Goal: Communication & Community: Answer question/provide support

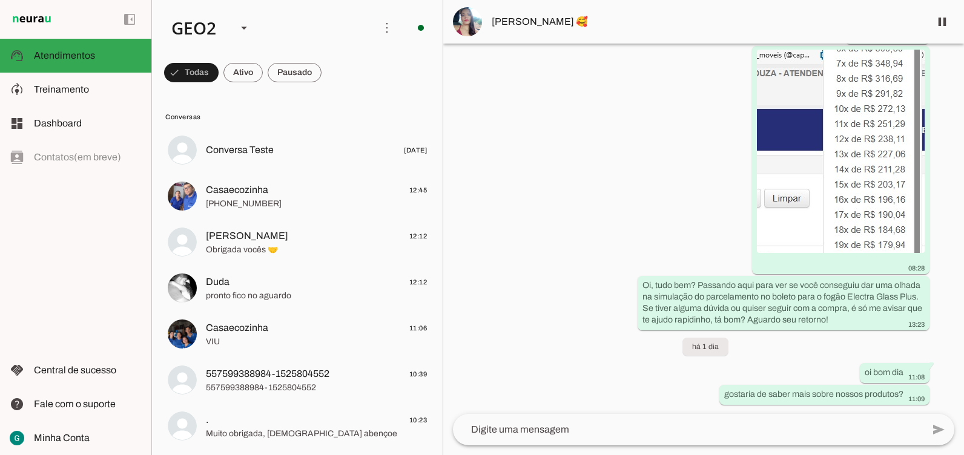
scroll to position [7644, 0]
click at [593, 213] on div "Agente ativado Agente pausado, interação humana no WhatsApp há 29 dias Agente r…" at bounding box center [703, 229] width 521 height 371
click at [593, 131] on div "Agente ativado Agente pausado, interação humana no WhatsApp há 29 dias Agente r…" at bounding box center [703, 229] width 521 height 371
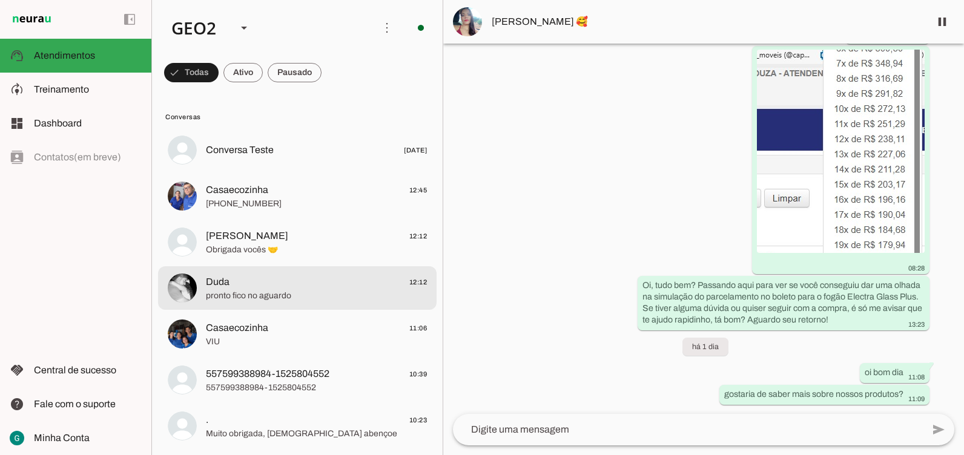
click at [271, 275] on span "Duda 12:12" at bounding box center [316, 282] width 221 height 15
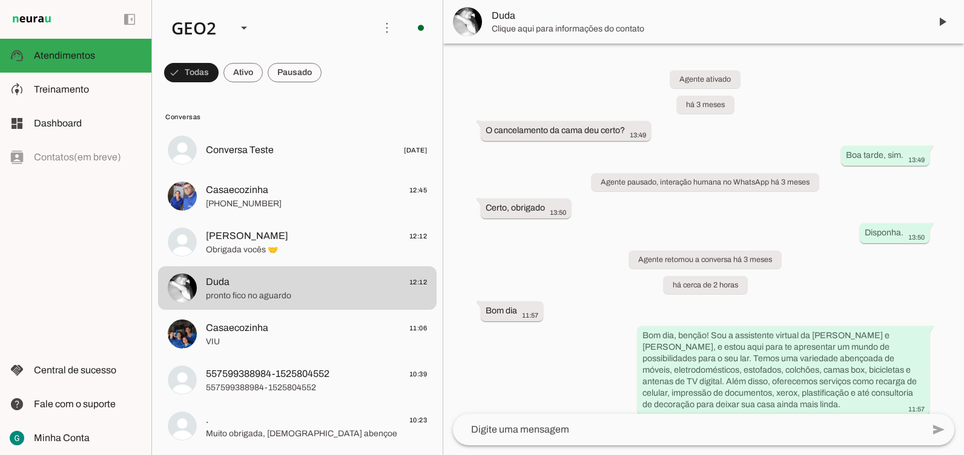
click at [593, 288] on div "Agente ativado há 3 meses O cancelamento da cama deu certo? 13:49 Boa tarde, si…" at bounding box center [703, 229] width 521 height 371
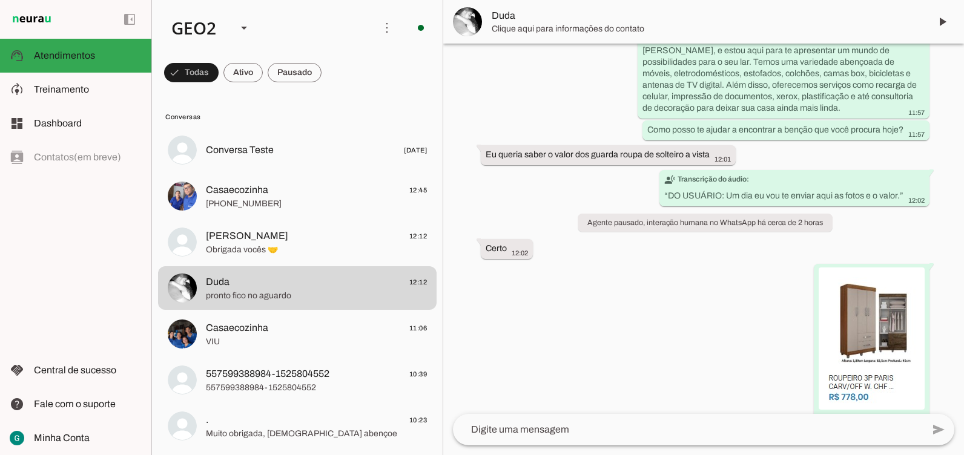
scroll to position [303, 0]
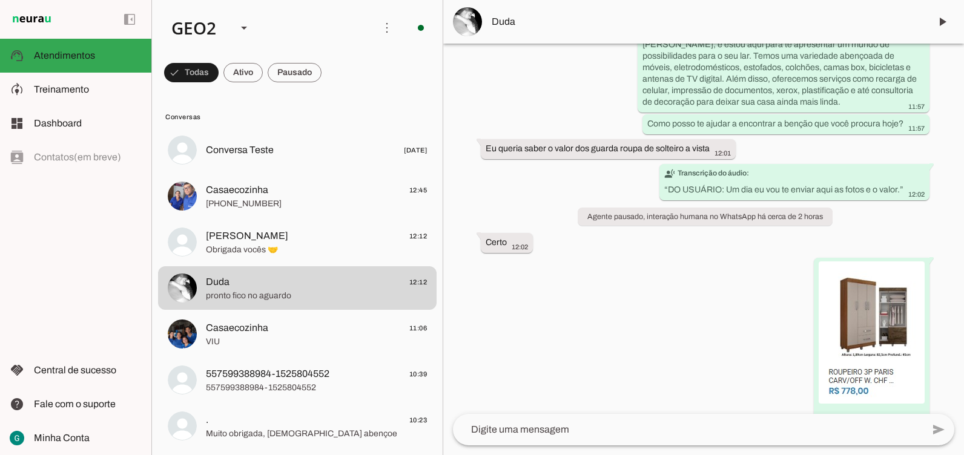
click at [593, 296] on div "Agente ativado há 3 meses O cancelamento da cama deu certo? 13:49 Boa tarde, si…" at bounding box center [703, 229] width 521 height 371
click at [550, 354] on div "Agente ativado há 3 meses O cancelamento da cama deu certo? 13:49 Boa tarde, si…" at bounding box center [703, 229] width 521 height 371
click at [547, 354] on div "Agente ativado há 3 meses O cancelamento da cama deu certo? 13:49 Boa tarde, si…" at bounding box center [703, 229] width 521 height 371
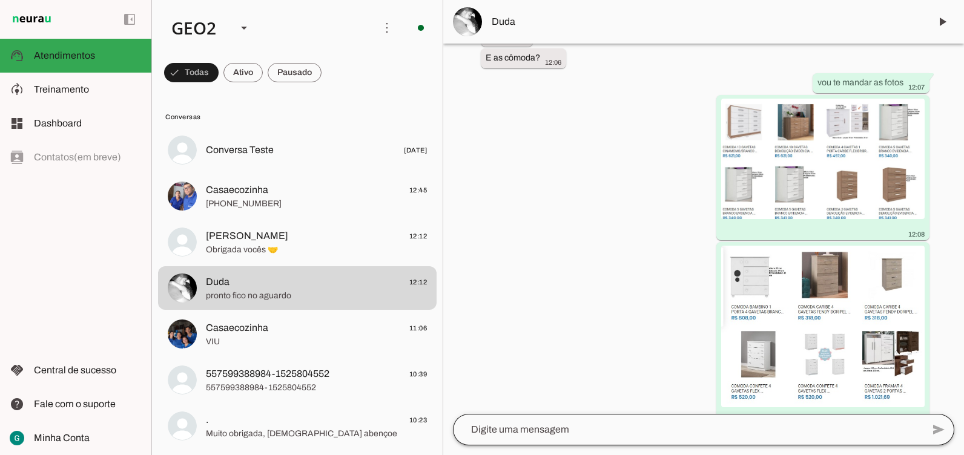
scroll to position [1090, 0]
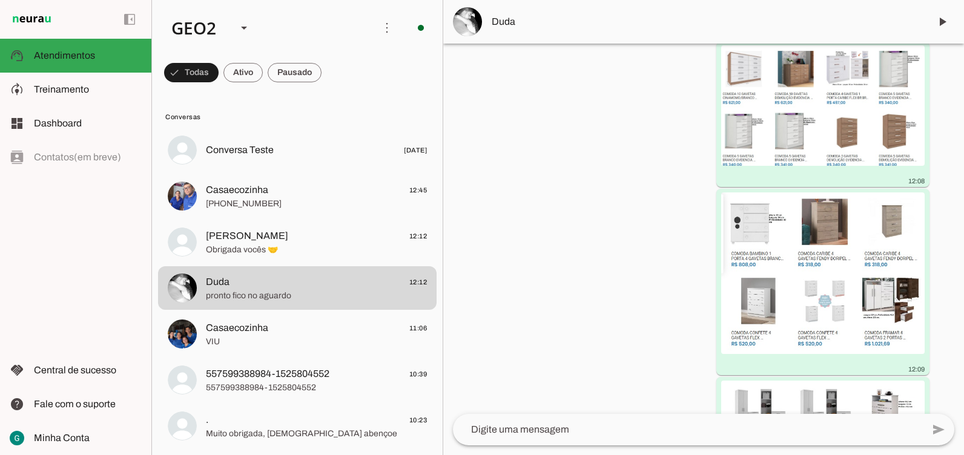
drag, startPoint x: 590, startPoint y: 206, endPoint x: 592, endPoint y: 193, distance: 12.9
click at [593, 202] on div "Agente ativado há 3 meses O cancelamento da cama deu certo? 13:49 Boa tarde, si…" at bounding box center [703, 229] width 521 height 371
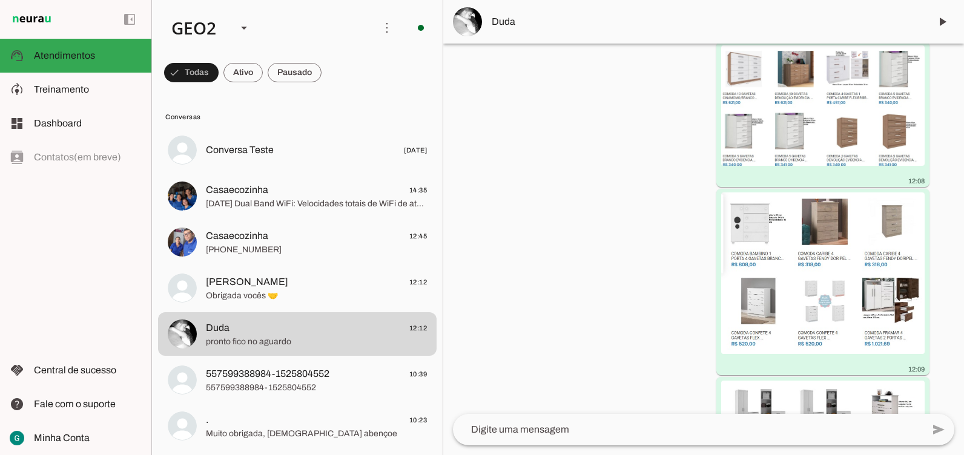
click at [552, 311] on div "Agente ativado há 3 meses O cancelamento da cama deu certo? 13:49 Boa tarde, si…" at bounding box center [703, 229] width 521 height 371
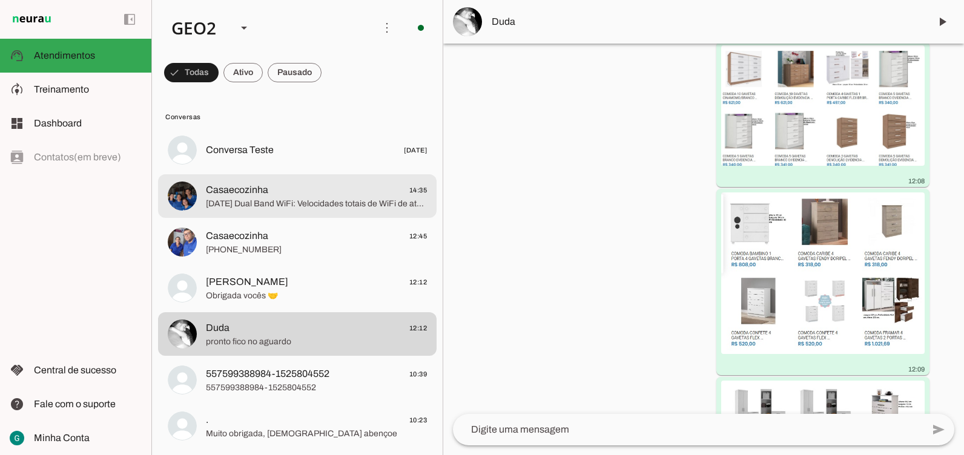
click at [216, 193] on span "Casaecozinha" at bounding box center [237, 190] width 62 height 15
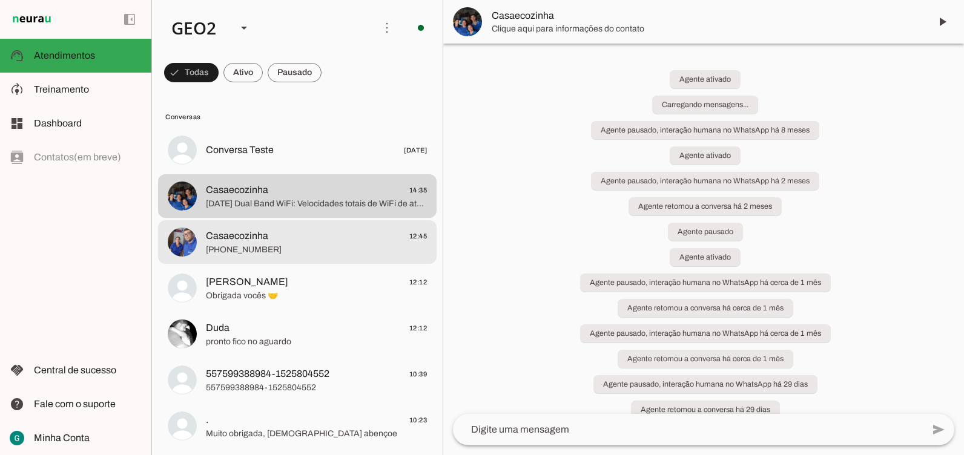
click at [260, 249] on span "[PHONE_NUMBER]" at bounding box center [316, 250] width 221 height 12
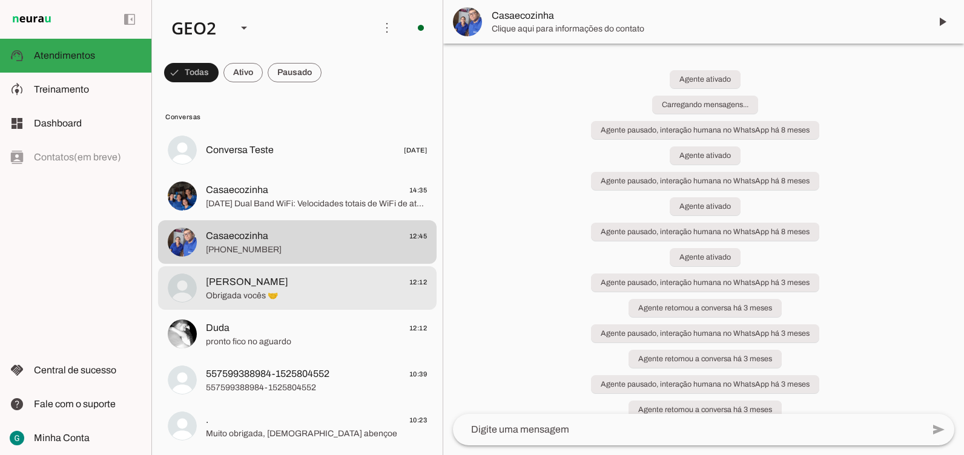
click at [247, 291] on span "Obrigada vocês 🤝" at bounding box center [316, 296] width 221 height 12
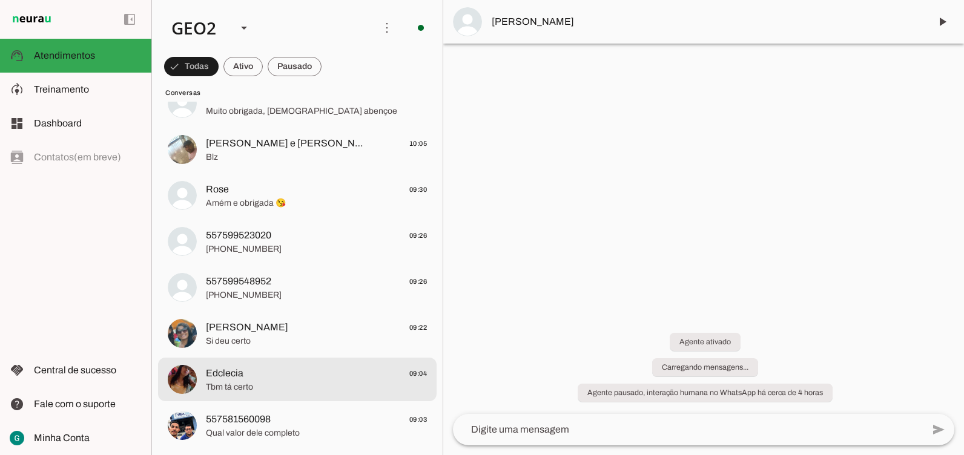
scroll to position [363, 0]
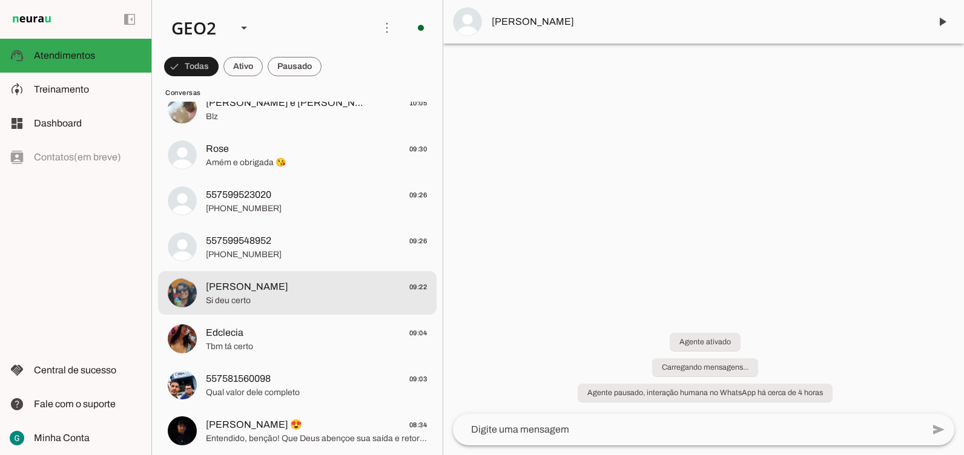
click at [251, 297] on span "Si deu certo" at bounding box center [316, 301] width 221 height 12
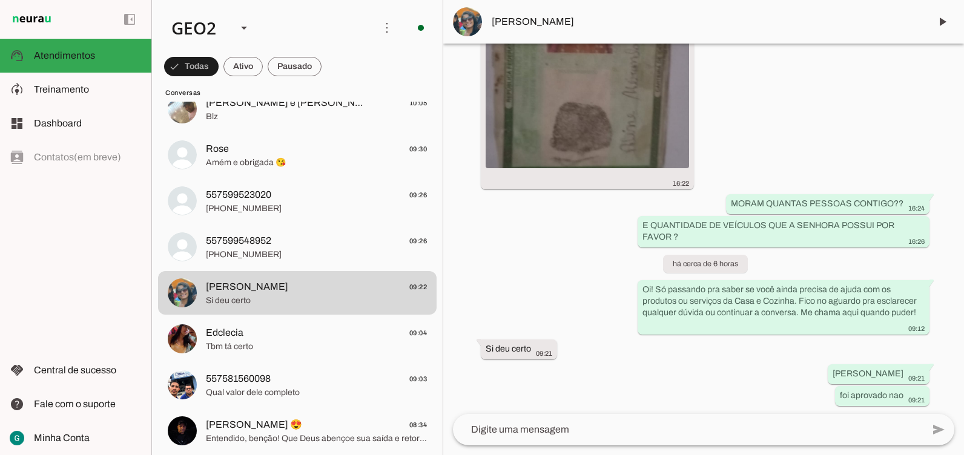
scroll to position [1731, 0]
click at [593, 354] on div "Agente ativado Agente pausado, interação humana no WhatsApp há cerca de 23 hora…" at bounding box center [703, 229] width 521 height 371
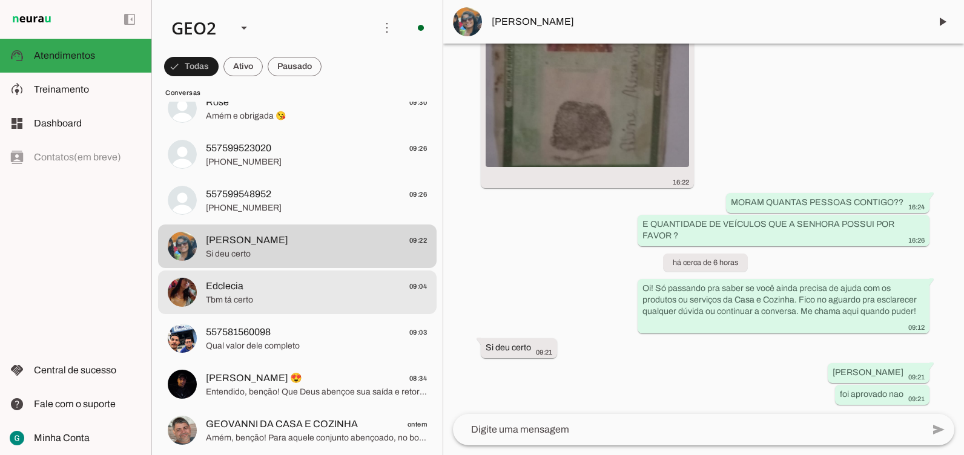
scroll to position [424, 0]
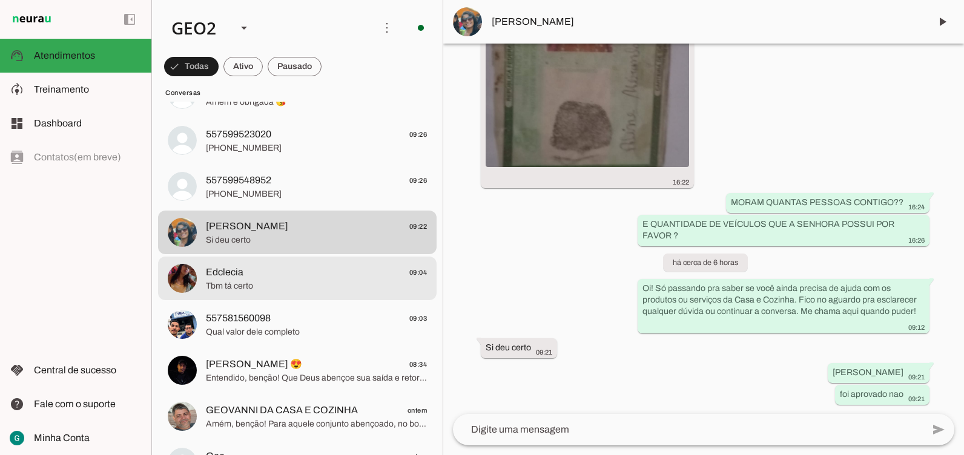
click at [245, 281] on span "Tbm tá certo" at bounding box center [316, 286] width 221 height 12
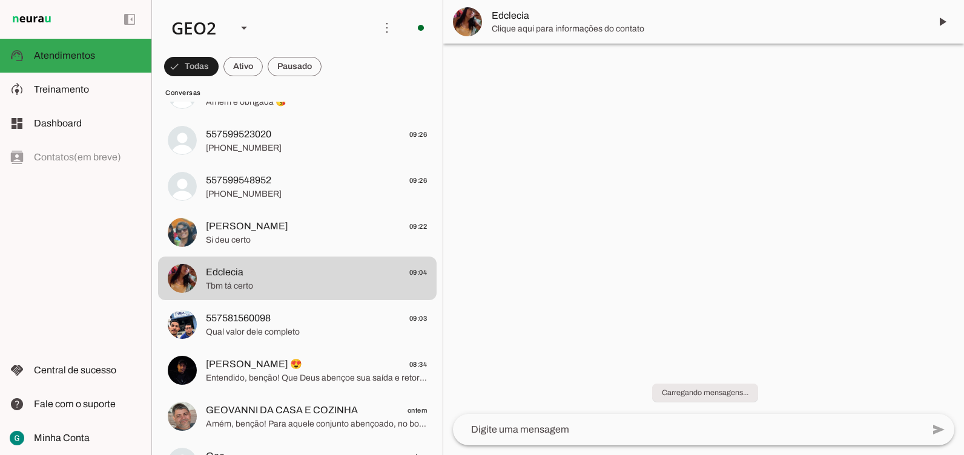
click at [509, 16] on span "Edclecia" at bounding box center [706, 15] width 429 height 15
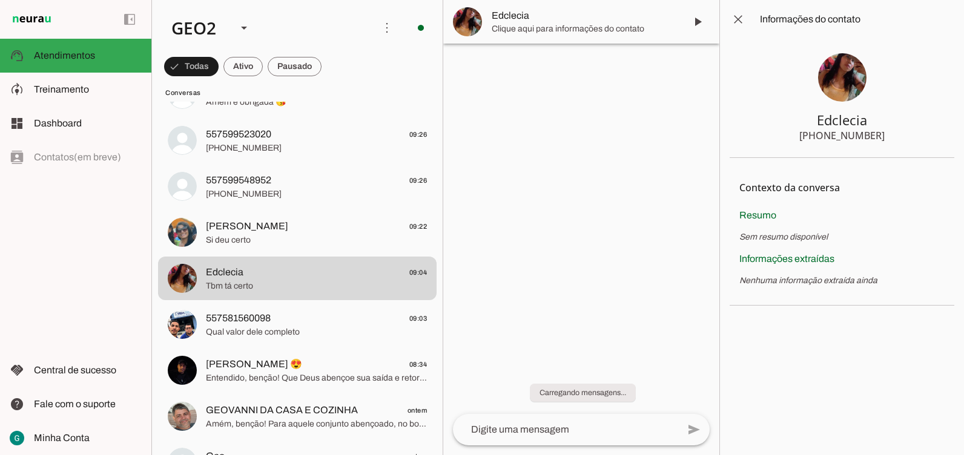
click at [593, 81] on img at bounding box center [842, 77] width 48 height 48
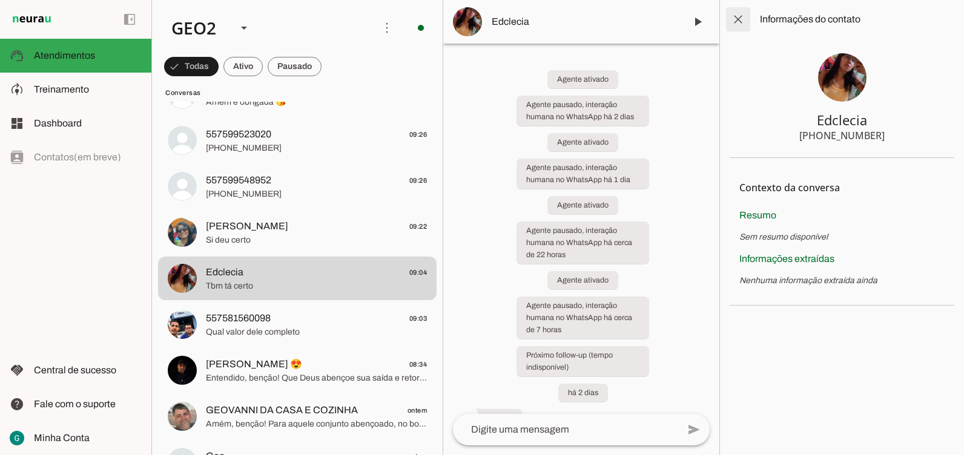
click at [593, 19] on span at bounding box center [738, 19] width 29 height 29
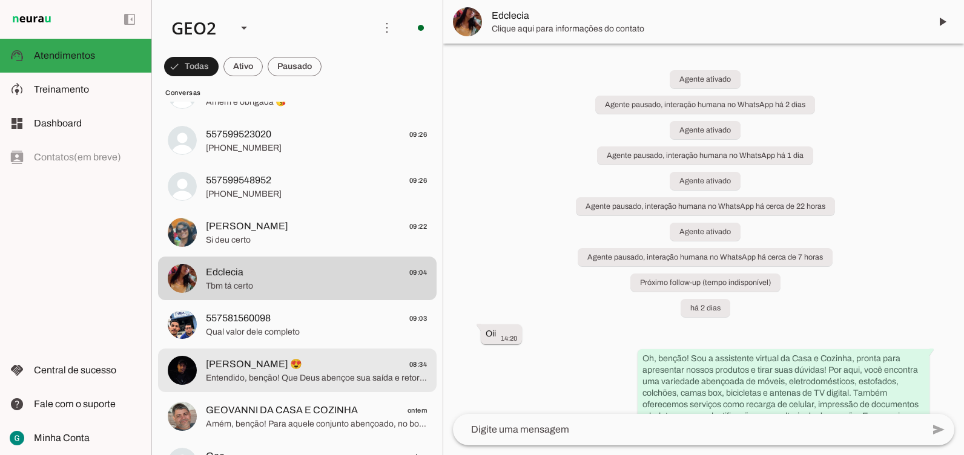
click at [297, 354] on span "Entendido, benção! Que Deus abençoe sua saída e retorno. Qualquer outra dúvida …" at bounding box center [316, 378] width 221 height 12
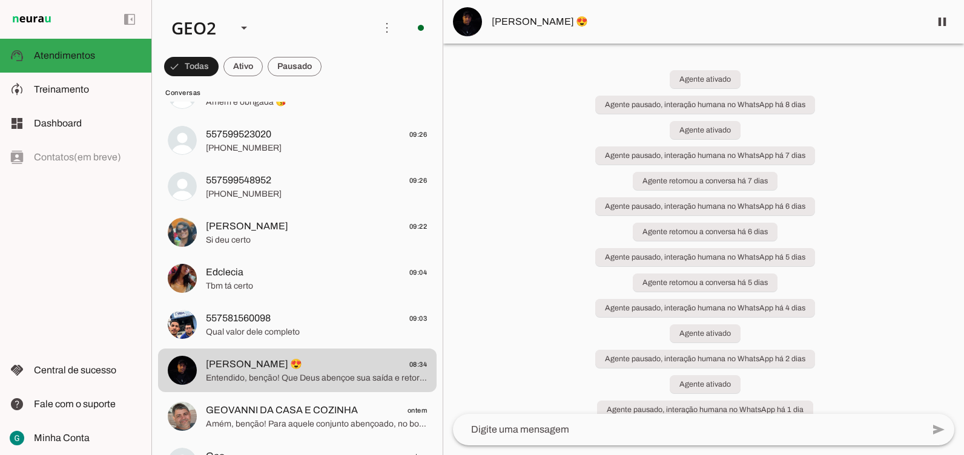
drag, startPoint x: 530, startPoint y: 275, endPoint x: 510, endPoint y: 263, distance: 23.7
click at [529, 274] on div "Agente ativado Agente pausado, interação humana no WhatsApp há 8 dias Agente at…" at bounding box center [703, 229] width 521 height 371
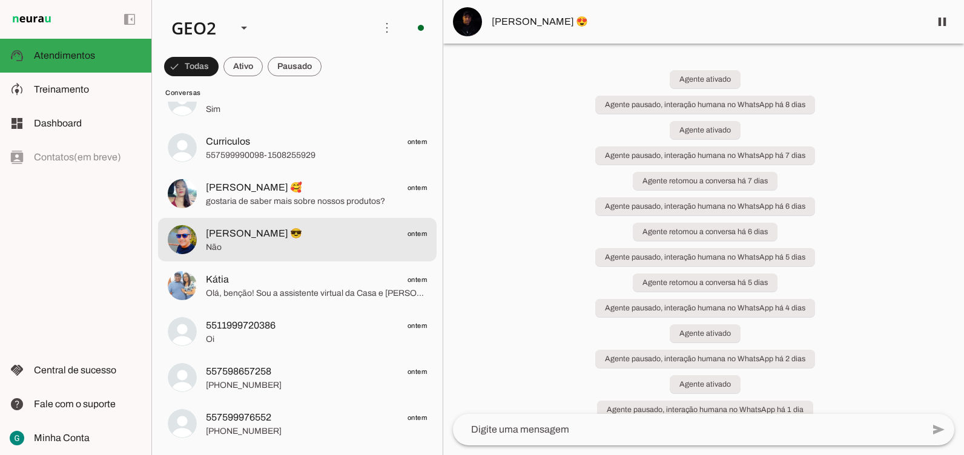
scroll to position [787, 0]
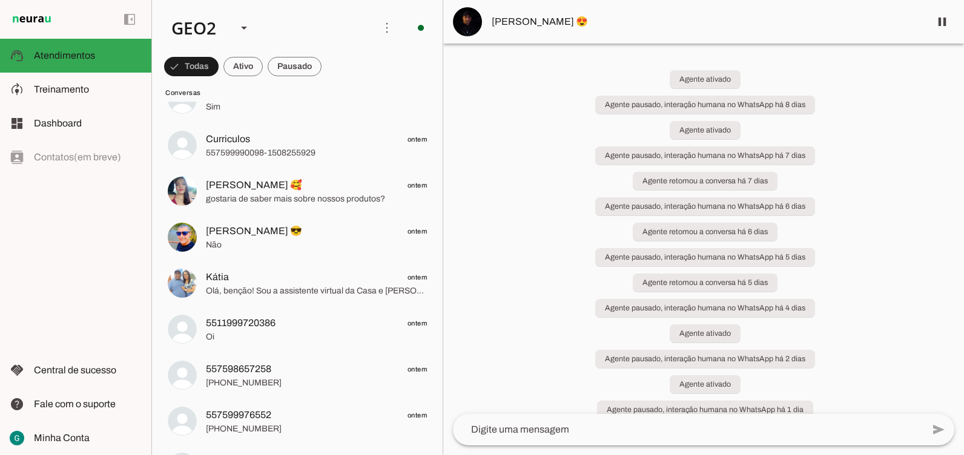
click at [505, 244] on div "Agente ativado Agente pausado, interação humana no WhatsApp há 8 dias Agente at…" at bounding box center [703, 229] width 521 height 371
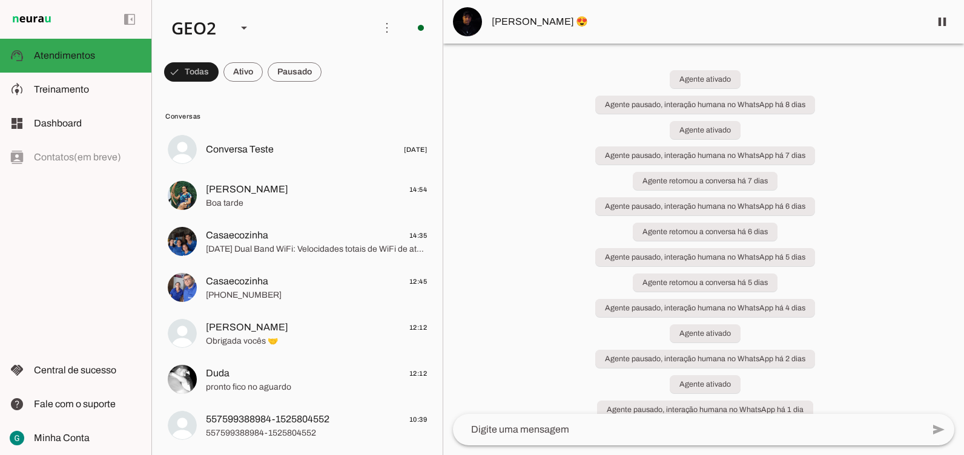
scroll to position [0, 0]
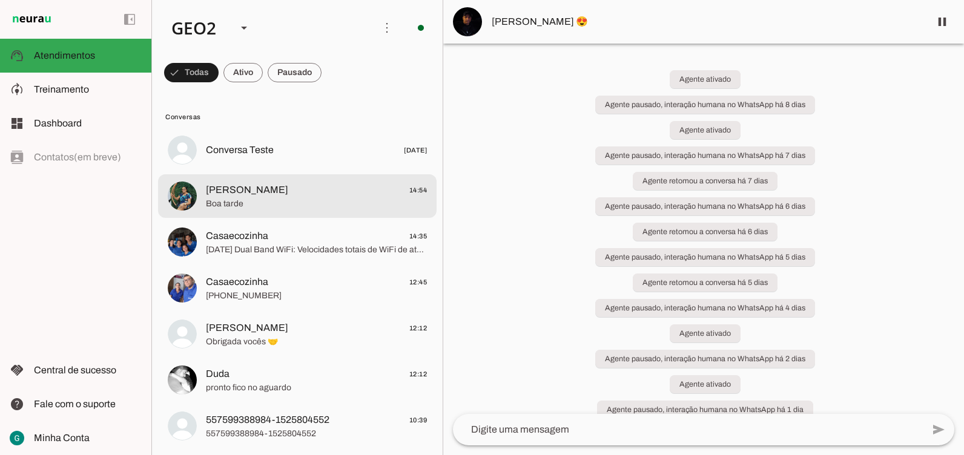
click at [248, 200] on span "Boa tarde" at bounding box center [316, 204] width 221 height 12
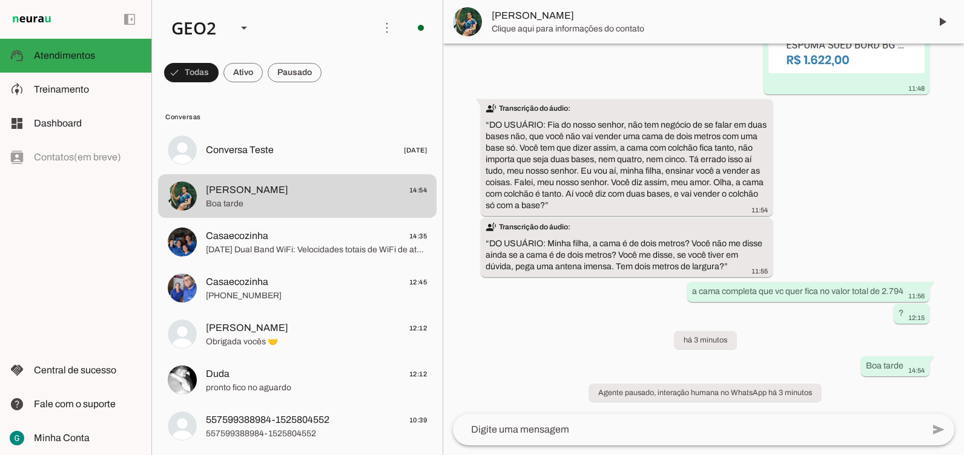
scroll to position [2734, 0]
click at [593, 262] on div "há 4 dias Oi bom dia 11:30 Agente ativado Agente pausado, interação humana no W…" at bounding box center [703, 229] width 521 height 371
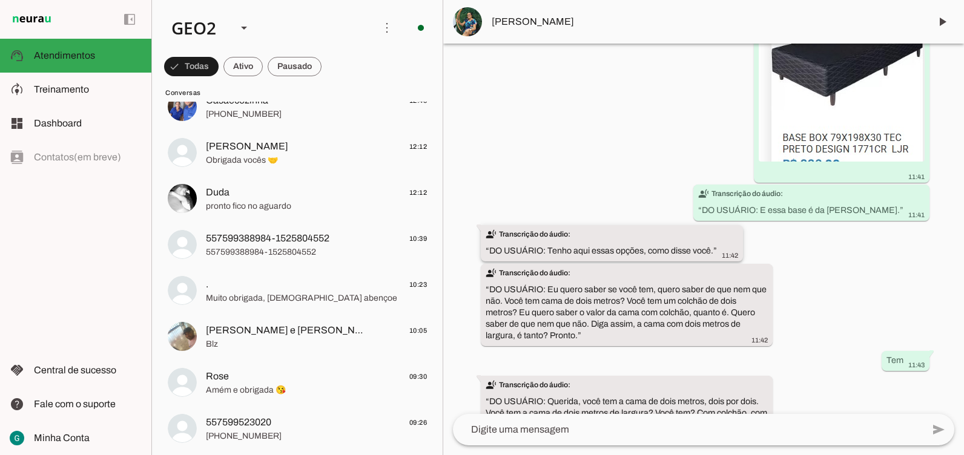
scroll to position [1937, 0]
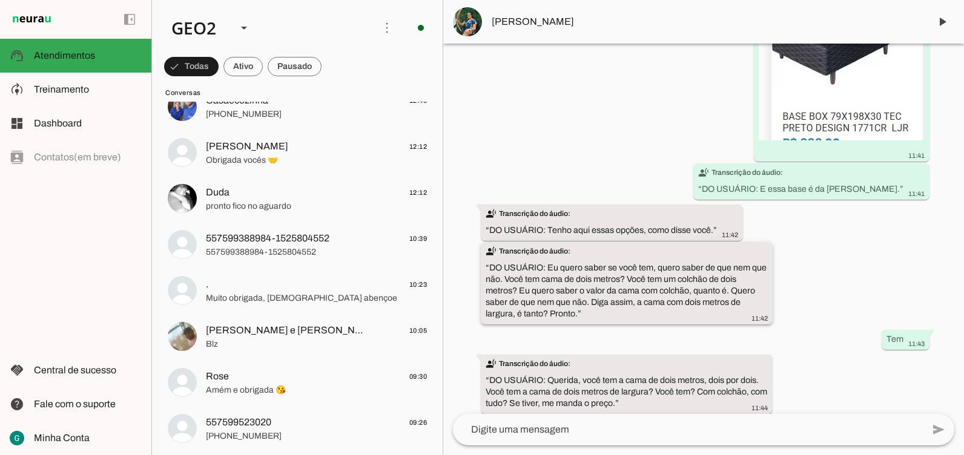
click at [0, 0] on slot "transcribe Transcrição do áudio: “ DO USUÁRIO: Eu quero saber se você tem, quer…" at bounding box center [0, 0] width 0 height 0
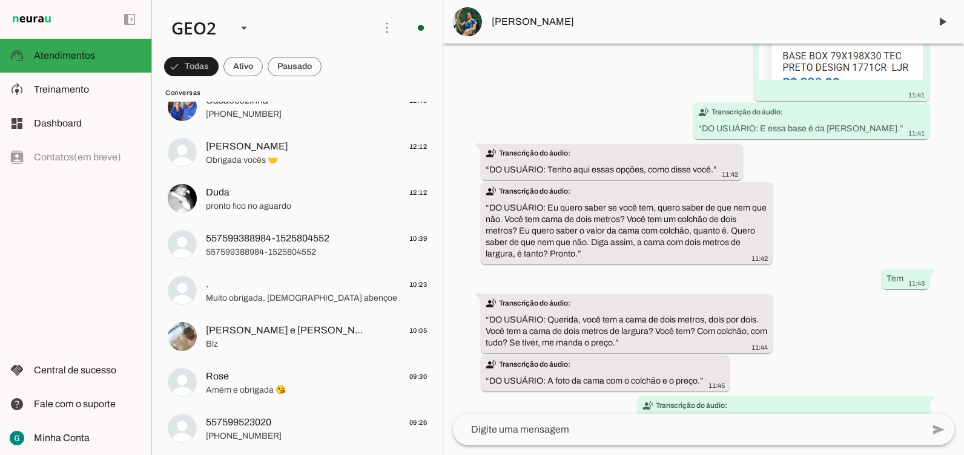
scroll to position [2059, 0]
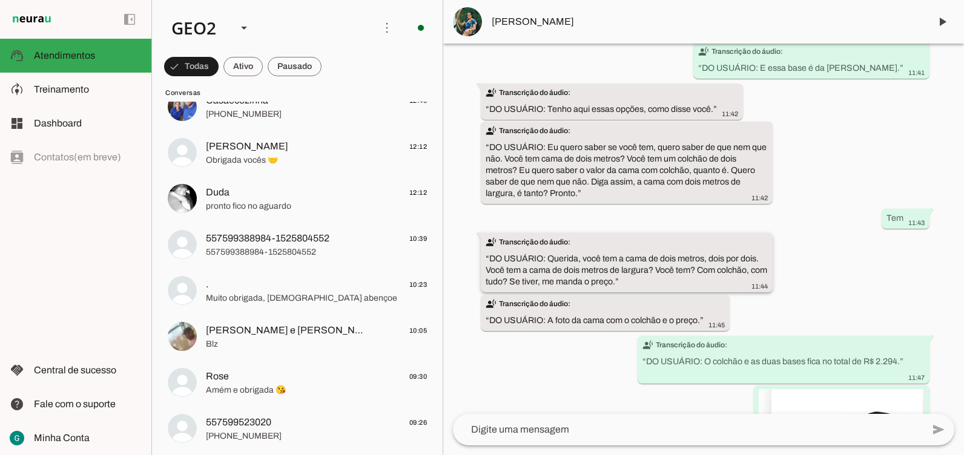
drag, startPoint x: 638, startPoint y: 285, endPoint x: 497, endPoint y: 268, distance: 141.5
click at [497, 268] on div "transcribe Transcrição do áudio: “ DO USUÁRIO: [PERSON_NAME], você tem a cama d…" at bounding box center [627, 264] width 282 height 54
click at [593, 295] on div "há 4 dias Oi bom dia 11:30 Agente ativado Agente pausado, interação humana no W…" at bounding box center [703, 229] width 521 height 371
click at [593, 306] on div "há 4 dias Oi bom dia 11:30 Agente ativado Agente pausado, interação humana no W…" at bounding box center [703, 229] width 521 height 371
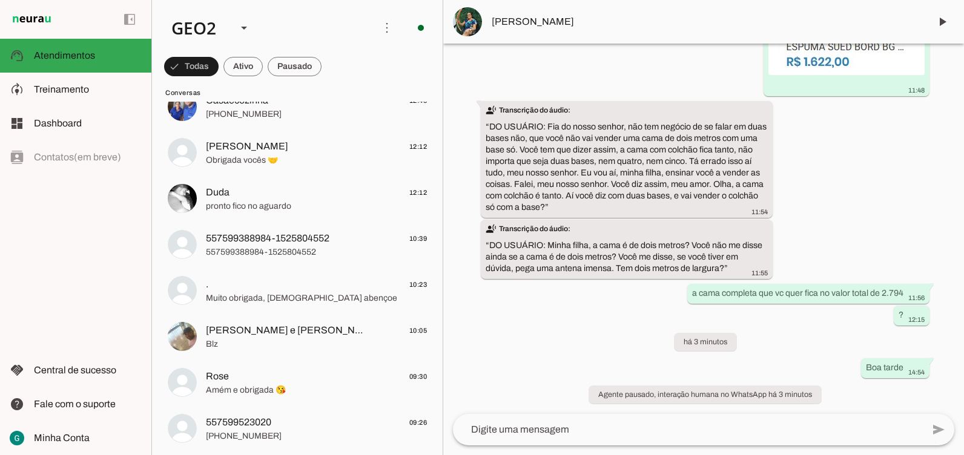
scroll to position [2734, 0]
click at [593, 323] on div "há 4 dias Oi bom dia 11:30 Agente ativado Agente pausado, interação humana no W…" at bounding box center [703, 229] width 521 height 371
click at [593, 237] on div "há 4 dias Oi bom dia 11:30 Agente ativado Agente pausado, interação humana no W…" at bounding box center [703, 229] width 521 height 371
click at [593, 217] on div "há 4 dias Oi bom dia 11:30 Agente ativado Agente pausado, interação humana no W…" at bounding box center [703, 229] width 521 height 371
click at [0, 0] on slot "transcribe Transcrição do áudio: “ DO USUÁRIO: Minha filha, a cama é de dois me…" at bounding box center [0, 0] width 0 height 0
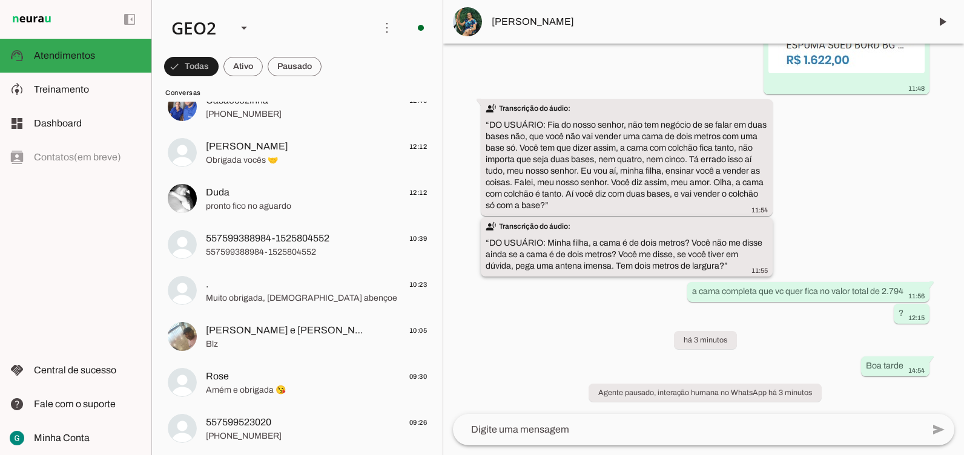
click at [593, 268] on div "transcribe Transcrição do áudio: “ DO USUÁRIO: Minha filha, a cama é de dois me…" at bounding box center [627, 248] width 282 height 54
drag, startPoint x: 723, startPoint y: 268, endPoint x: 461, endPoint y: 237, distance: 263.4
click at [461, 237] on div "há 4 dias Oi bom dia 11:30 Agente ativado Agente pausado, interação humana no W…" at bounding box center [703, 229] width 521 height 371
drag, startPoint x: 461, startPoint y: 237, endPoint x: 558, endPoint y: 287, distance: 109.1
click at [558, 287] on div "há 4 dias Oi bom dia 11:30 Agente ativado Agente pausado, interação humana no W…" at bounding box center [703, 229] width 521 height 371
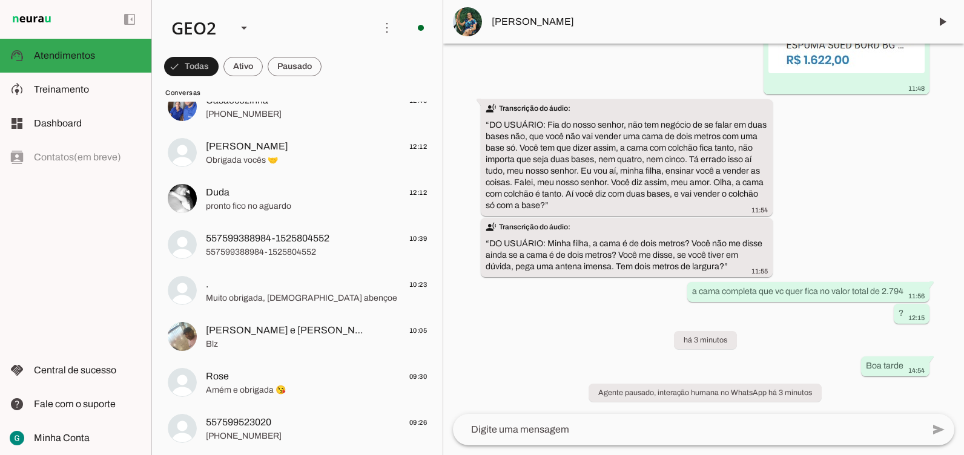
click at [593, 222] on div "há 4 dias Oi bom dia 11:30 Agente ativado Agente pausado, interação humana no W…" at bounding box center [703, 229] width 521 height 371
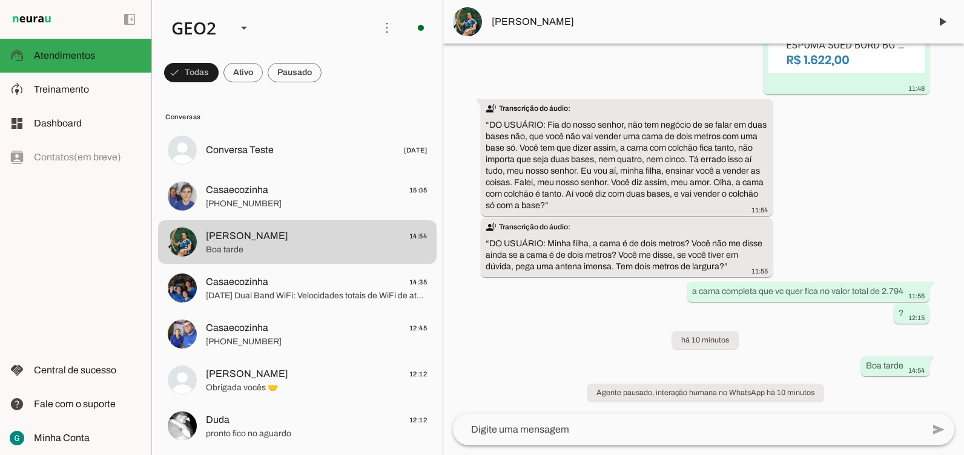
click at [593, 323] on div "há 4 dias Oi bom dia 11:30 Agente ativado Agente pausado, interação humana no W…" at bounding box center [703, 229] width 521 height 371
click at [593, 202] on div "há 4 dias Oi bom dia 11:30 Agente ativado Agente pausado, interação humana no W…" at bounding box center [703, 229] width 521 height 371
click at [540, 346] on div "há 4 dias Oi bom dia 11:30 Agente ativado Agente pausado, interação humana no W…" at bounding box center [703, 229] width 521 height 371
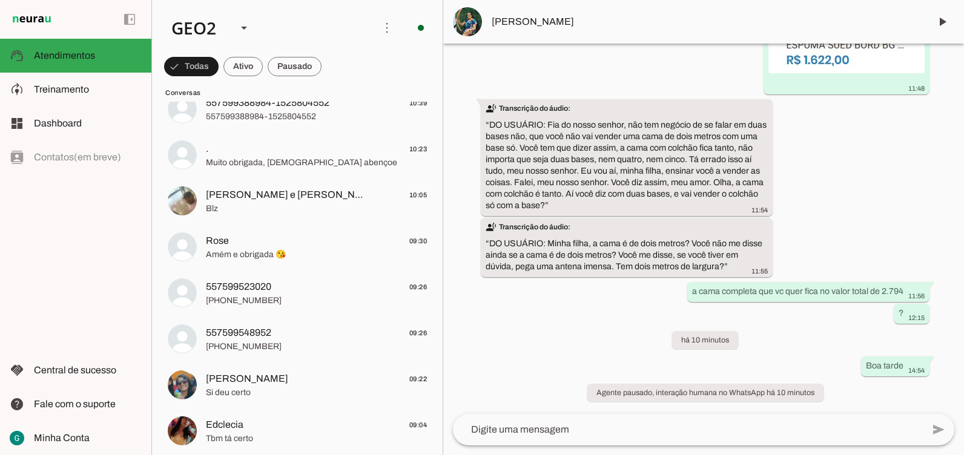
drag, startPoint x: 579, startPoint y: 377, endPoint x: 574, endPoint y: 372, distance: 7.3
click at [580, 354] on div "há 4 dias Oi bom dia 11:30 Agente ativado Agente pausado, interação humana no W…" at bounding box center [703, 229] width 521 height 371
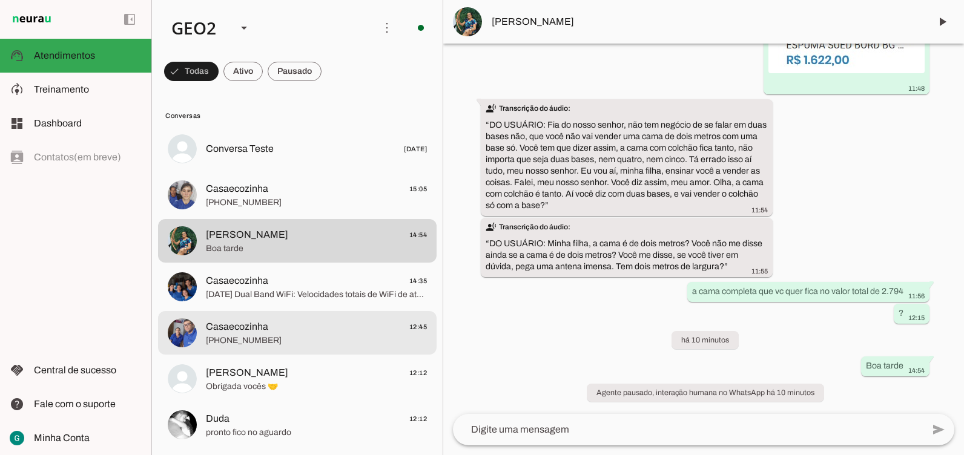
scroll to position [0, 0]
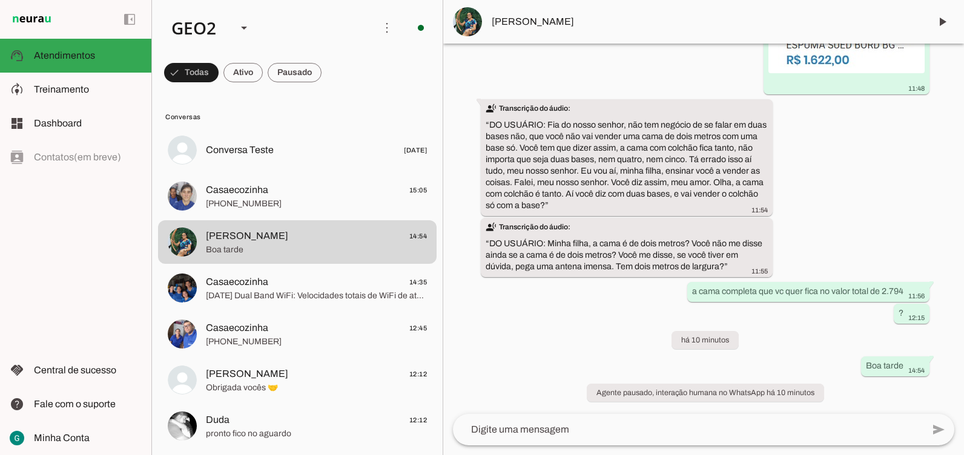
click at [593, 331] on div "há 4 dias Oi bom dia 11:30 Agente ativado Agente pausado, interação humana no W…" at bounding box center [703, 229] width 521 height 371
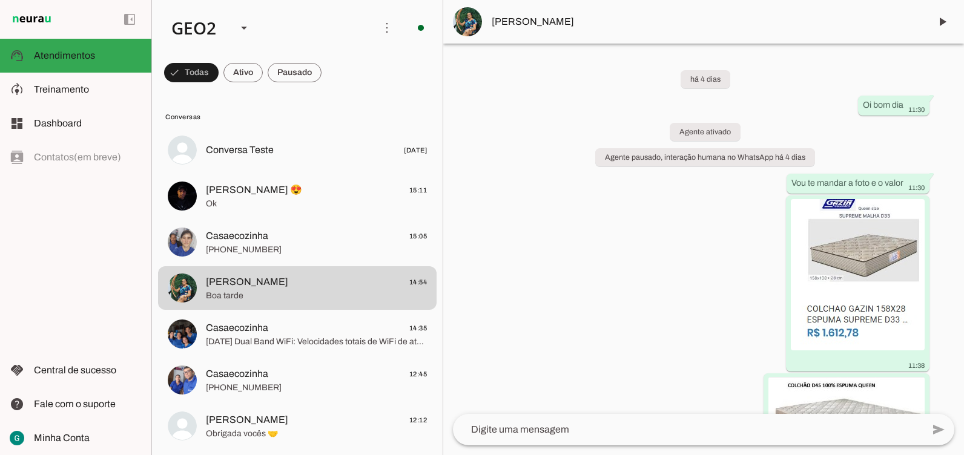
drag, startPoint x: 529, startPoint y: 354, endPoint x: 495, endPoint y: 368, distance: 36.7
click at [529, 354] on div "há 4 dias Oi bom dia 11:30 Agente ativado Agente pausado, interação humana no W…" at bounding box center [703, 229] width 521 height 371
click at [519, 19] on span "[PERSON_NAME]" at bounding box center [706, 22] width 429 height 15
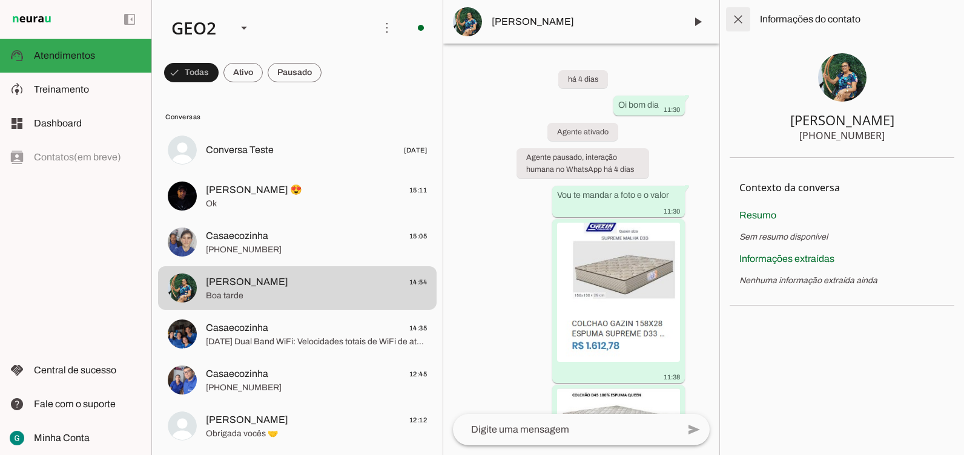
click at [593, 22] on span at bounding box center [738, 19] width 29 height 29
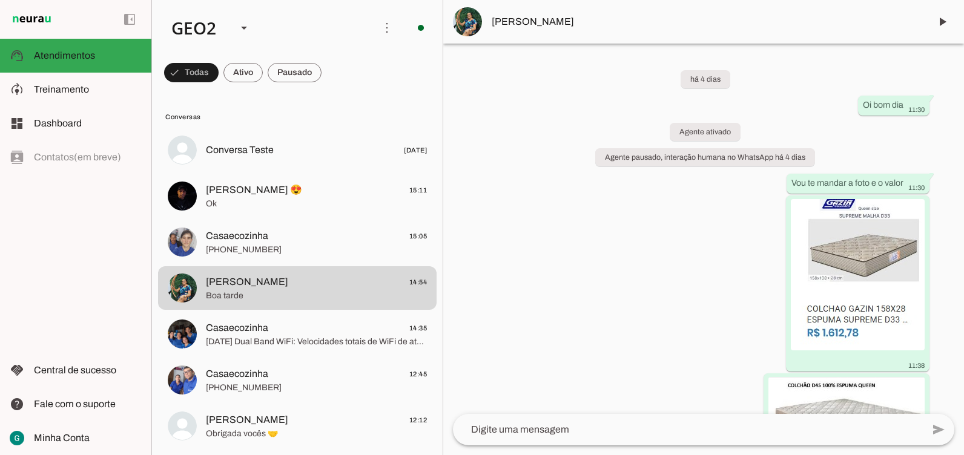
click at [593, 219] on div "há 4 dias Oi bom dia 11:30 Agente ativado Agente pausado, interação humana no W…" at bounding box center [703, 229] width 521 height 371
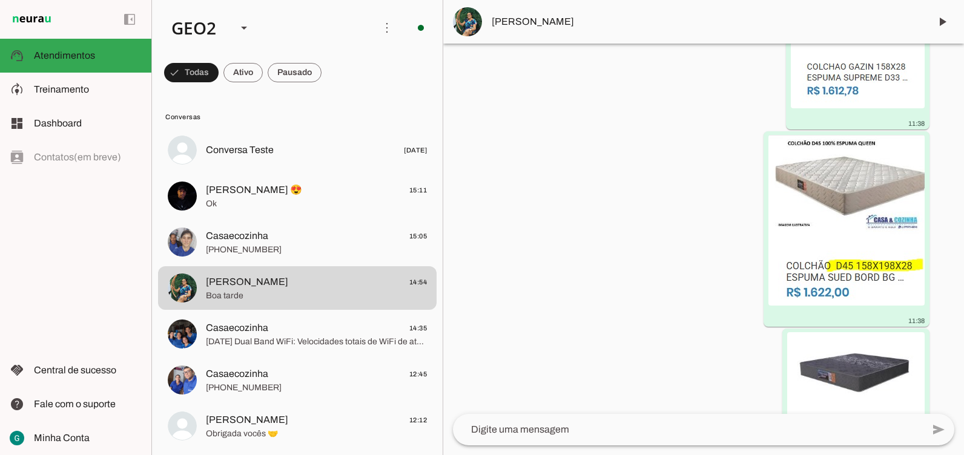
click at [546, 21] on span "[PERSON_NAME]" at bounding box center [706, 22] width 429 height 15
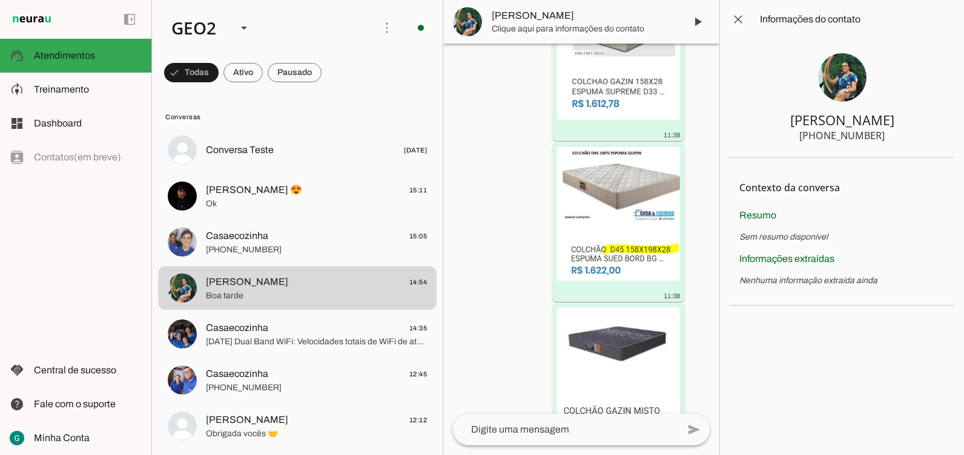
scroll to position [300, 0]
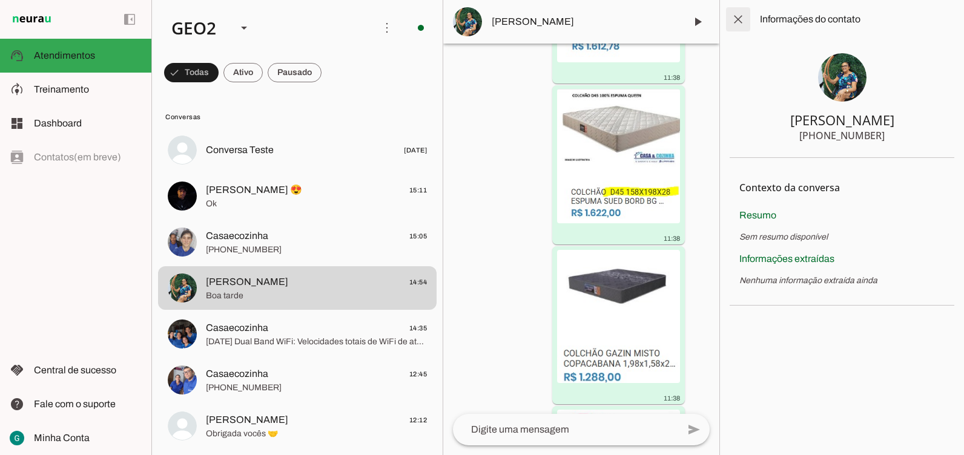
click at [593, 21] on span at bounding box center [738, 19] width 29 height 29
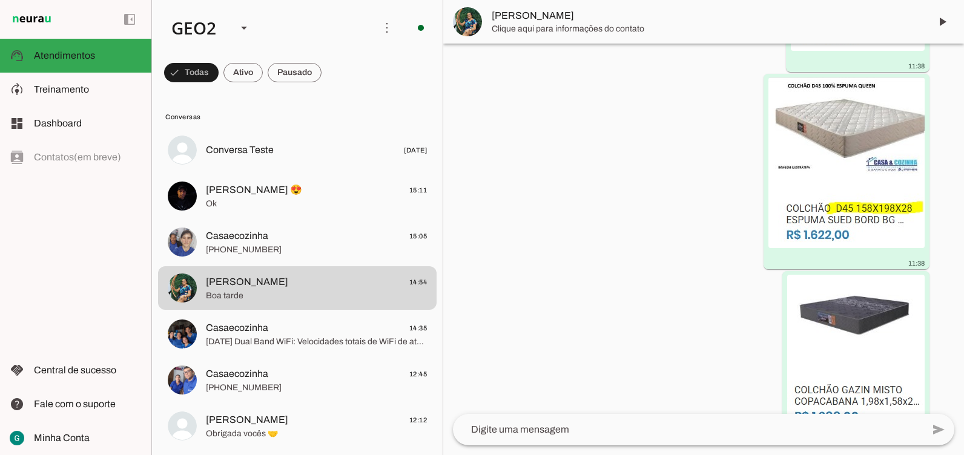
scroll to position [242, 0]
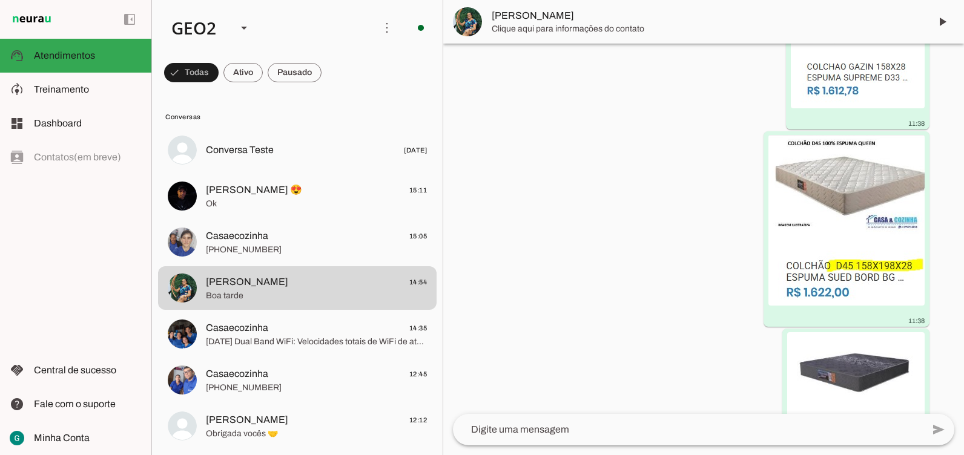
click at [588, 208] on div "há 4 dias Oi bom dia 11:30 Agente ativado Agente pausado, interação humana no W…" at bounding box center [703, 229] width 521 height 371
click at [558, 266] on div "há 4 dias Oi bom dia 11:30 Agente ativado Agente pausado, interação humana no W…" at bounding box center [703, 229] width 521 height 371
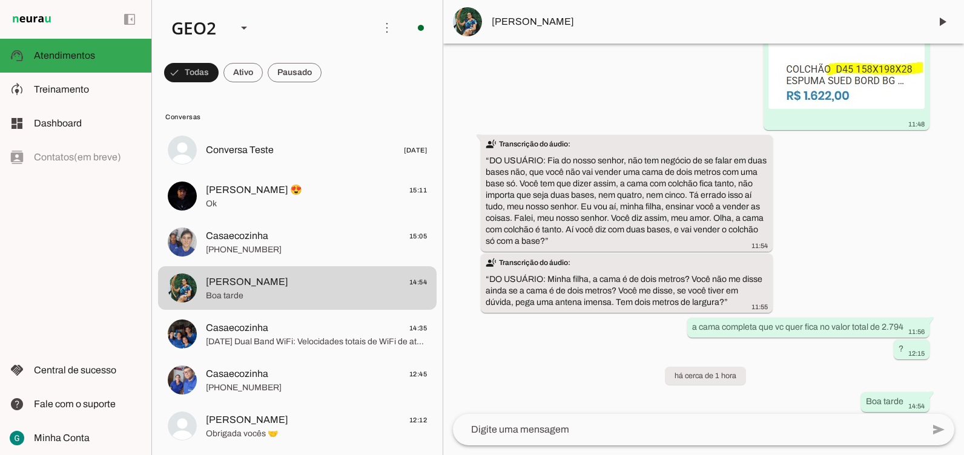
scroll to position [2734, 0]
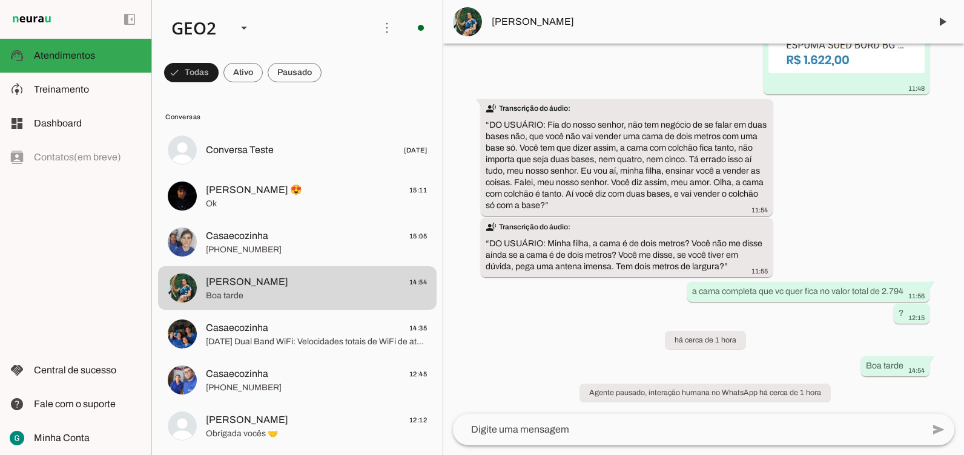
click at [593, 197] on div "há 4 dias Oi bom dia 11:30 Agente ativado Agente pausado, interação humana no W…" at bounding box center [703, 229] width 521 height 371
click at [593, 219] on div "há 4 dias Oi bom dia 11:30 Agente ativado Agente pausado, interação humana no W…" at bounding box center [703, 229] width 521 height 371
drag, startPoint x: 622, startPoint y: 316, endPoint x: 625, endPoint y: 311, distance: 6.2
click at [593, 312] on div "há 4 dias Oi bom dia 11:30 Agente ativado Agente pausado, interação humana no W…" at bounding box center [703, 229] width 521 height 371
click at [593, 147] on div "há 4 dias Oi bom dia 11:30 Agente ativado Agente pausado, interação humana no W…" at bounding box center [703, 229] width 521 height 371
